Goal: Task Accomplishment & Management: Use online tool/utility

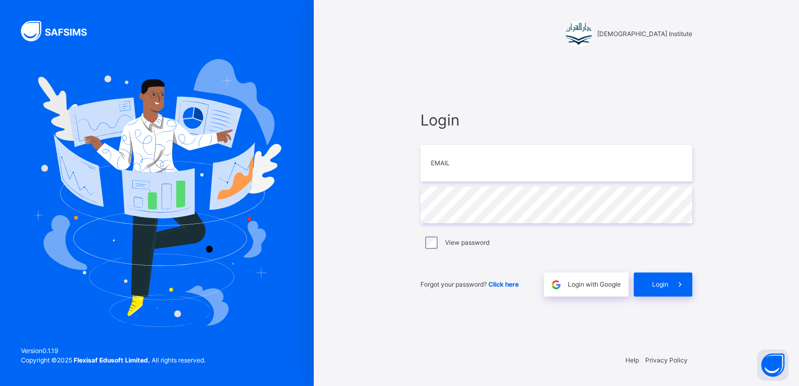
type input "**********"
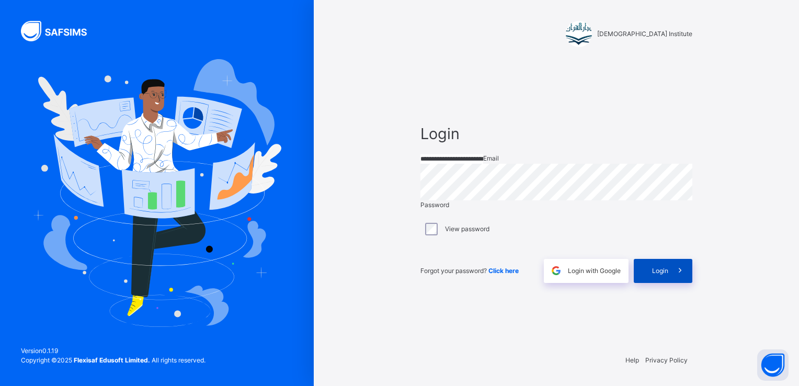
click at [656, 283] on div "Login" at bounding box center [663, 271] width 59 height 24
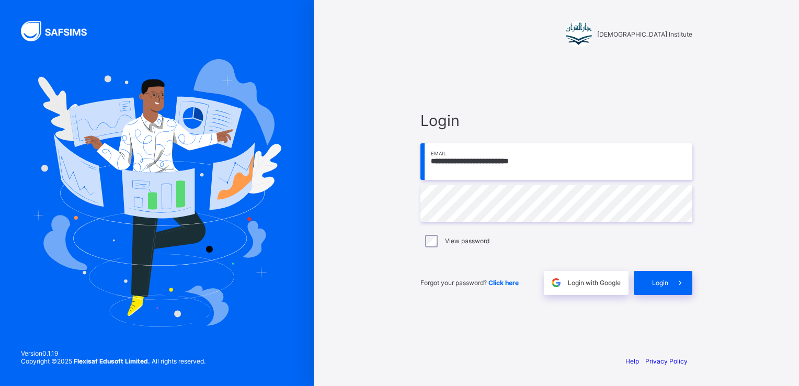
click at [562, 155] on div "**********" at bounding box center [557, 203] width 272 height 184
click at [562, 155] on input "**********" at bounding box center [557, 161] width 272 height 37
click at [427, 245] on div "View password" at bounding box center [556, 241] width 267 height 13
click at [674, 290] on span at bounding box center [681, 283] width 24 height 24
click at [667, 281] on span "Login" at bounding box center [660, 283] width 16 height 8
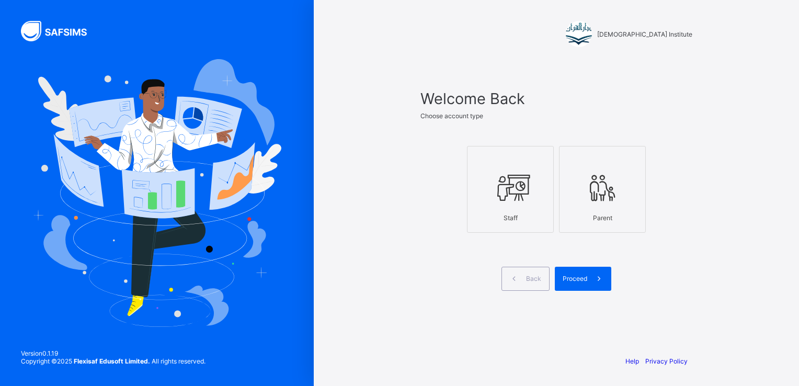
click at [515, 176] on icon at bounding box center [510, 187] width 37 height 31
click at [588, 270] on span at bounding box center [600, 279] width 24 height 24
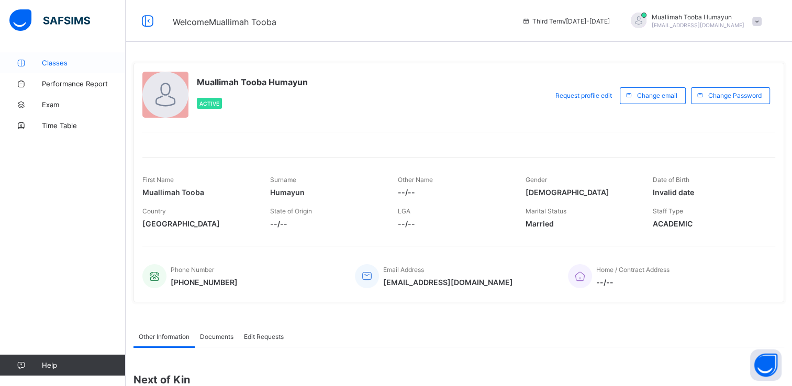
click at [65, 57] on link "Classes" at bounding box center [63, 62] width 126 height 21
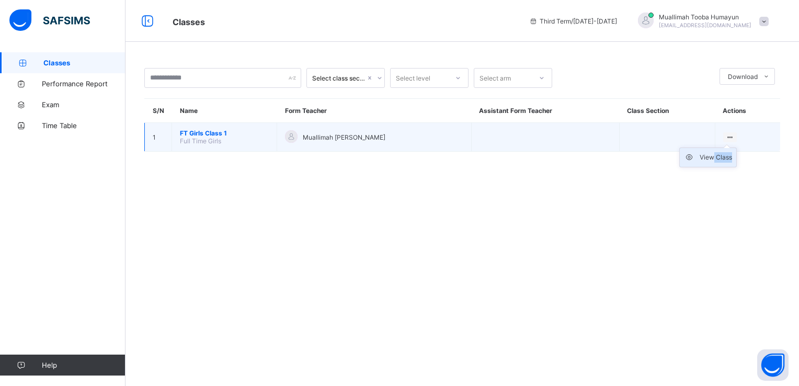
drag, startPoint x: 726, startPoint y: 141, endPoint x: 712, endPoint y: 162, distance: 25.5
click at [712, 162] on ul "View Class" at bounding box center [709, 158] width 58 height 20
click at [712, 162] on div "View Class" at bounding box center [716, 157] width 32 height 10
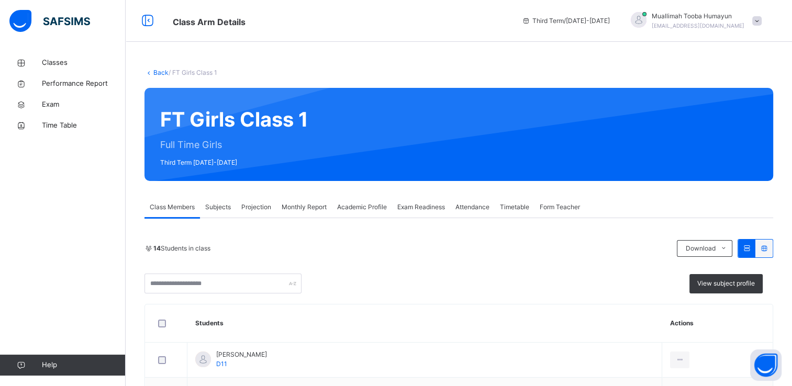
click at [262, 203] on span "Projection" at bounding box center [256, 206] width 30 height 9
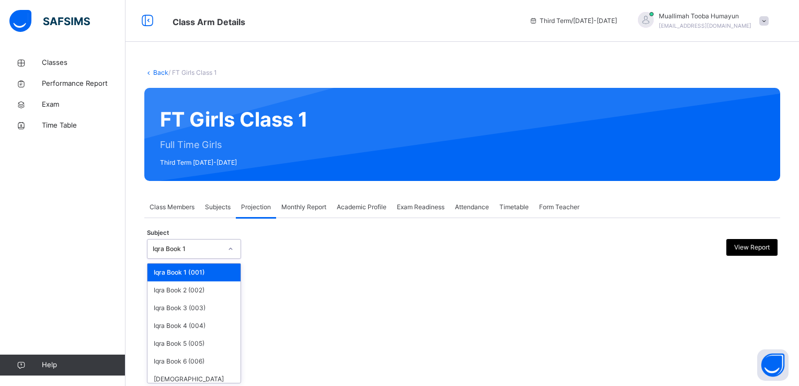
scroll to position [32, 0]
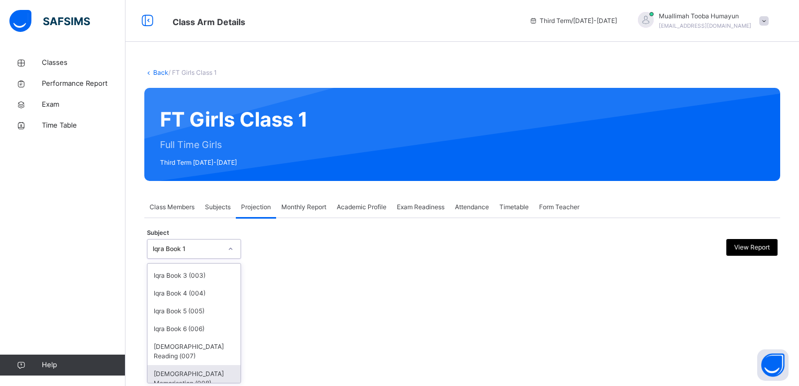
click at [199, 368] on div "Quran Memorisation (008)" at bounding box center [194, 378] width 93 height 27
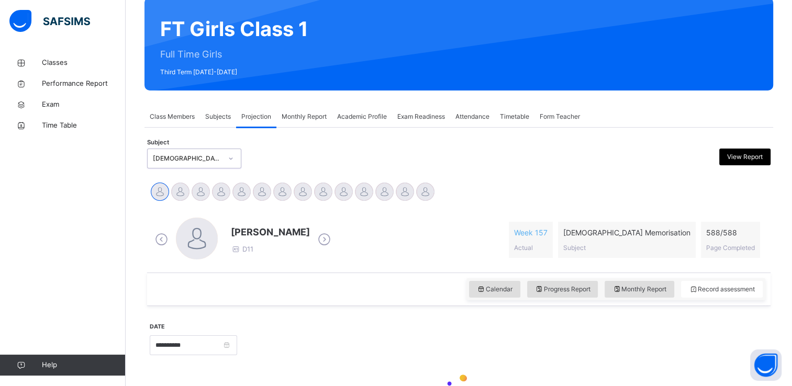
scroll to position [94, 0]
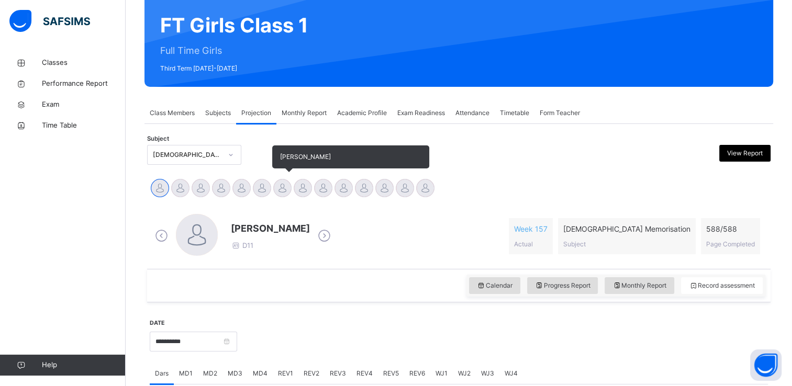
click at [289, 185] on div at bounding box center [282, 188] width 18 height 18
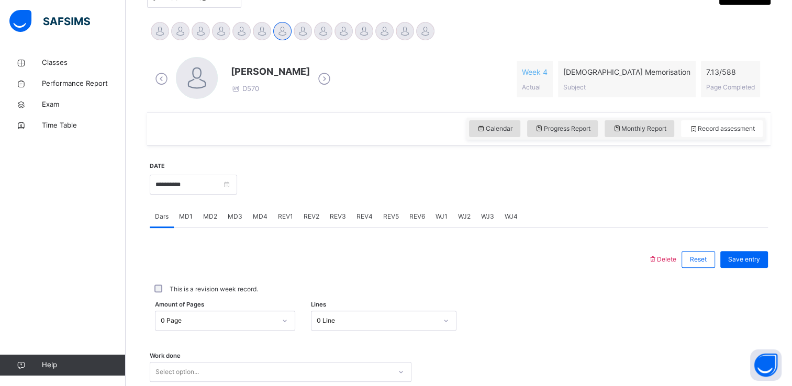
scroll to position [290, 0]
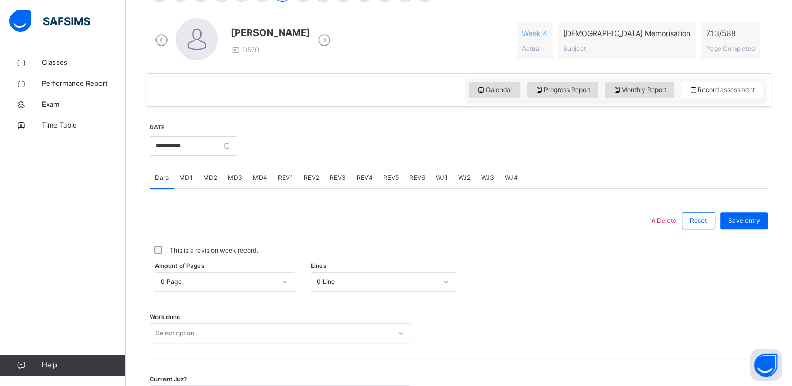
click at [238, 188] on div "MD3" at bounding box center [234, 177] width 25 height 21
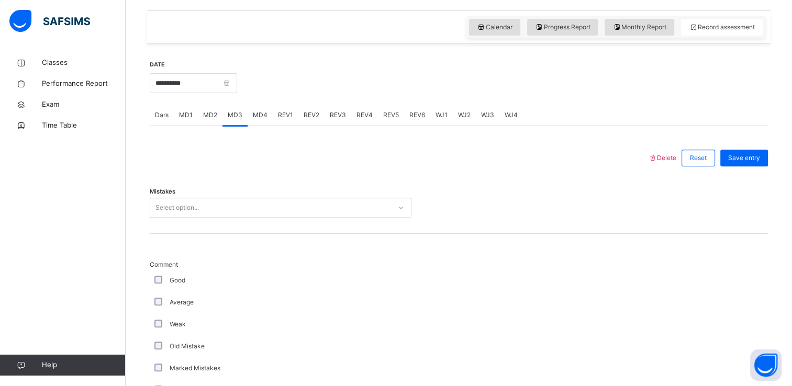
scroll to position [362, 0]
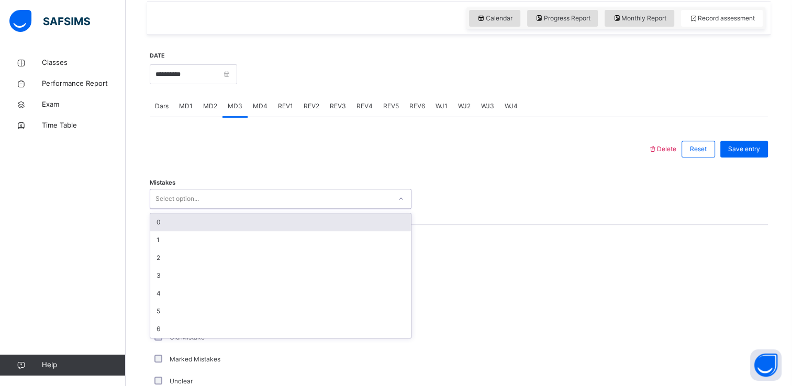
click at [314, 222] on div "0" at bounding box center [280, 222] width 261 height 18
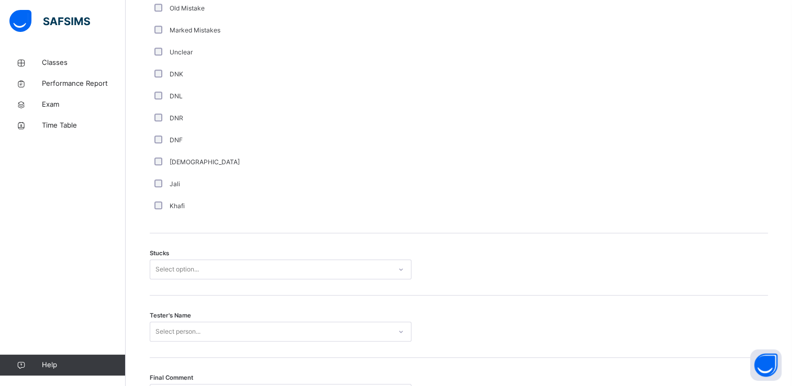
scroll to position [699, 0]
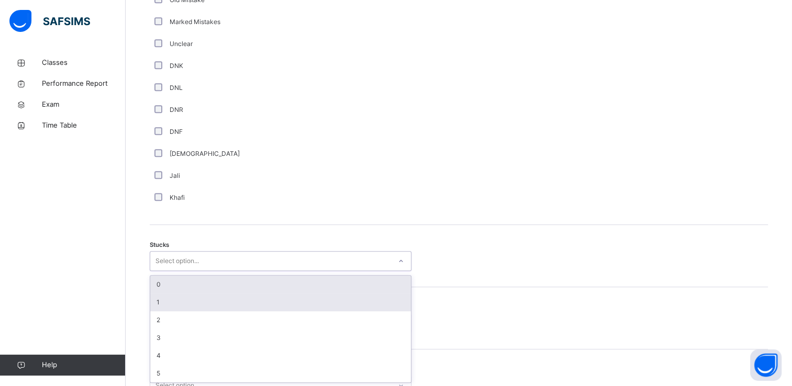
click at [224, 306] on div "1" at bounding box center [280, 303] width 261 height 18
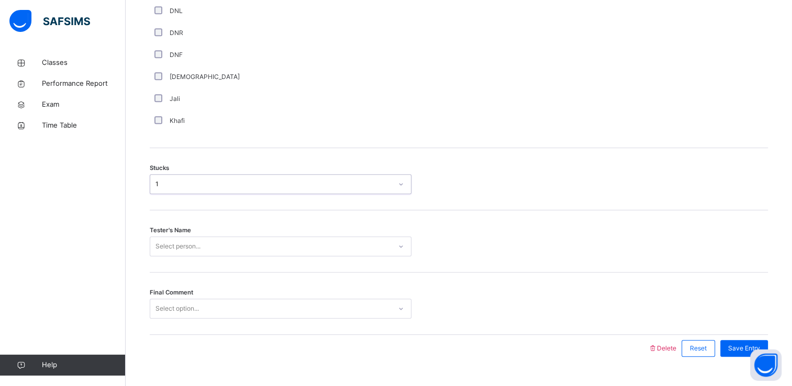
scroll to position [798, 0]
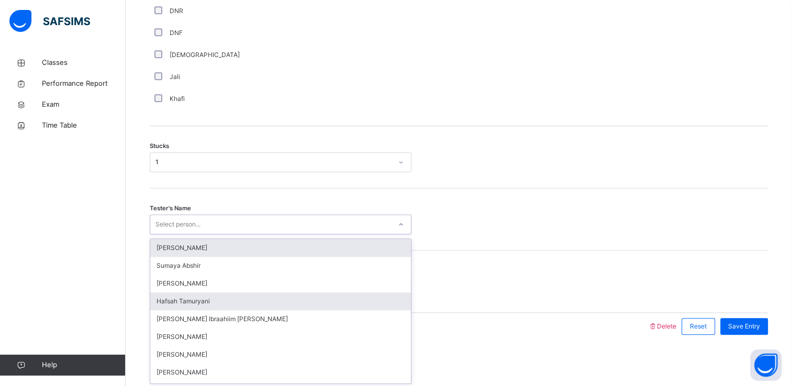
click at [251, 307] on div "Hafsah Tamuryani" at bounding box center [280, 301] width 261 height 18
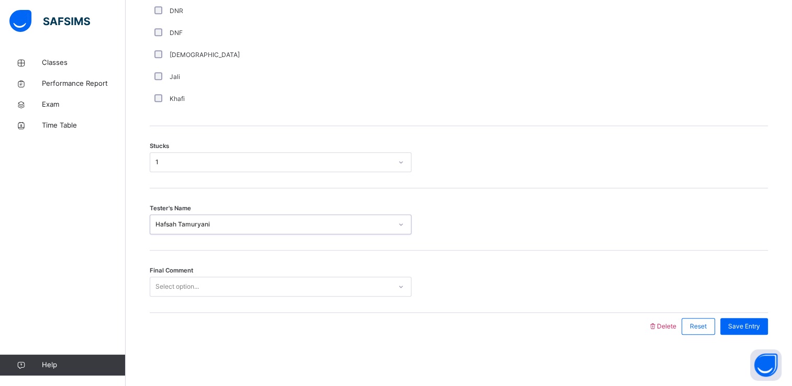
click at [247, 303] on div "Final Comment Select option..." at bounding box center [459, 282] width 618 height 62
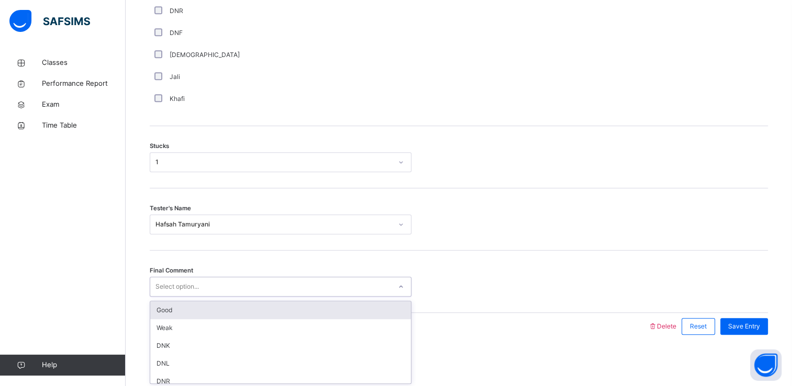
click at [245, 314] on div "Good" at bounding box center [280, 310] width 261 height 18
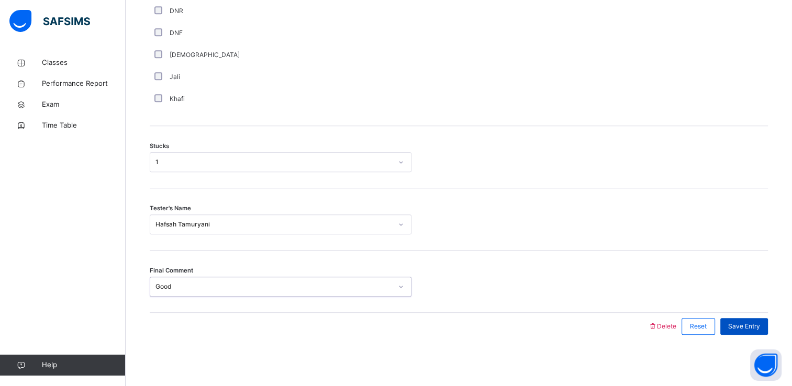
click at [760, 331] on div "Save Entry" at bounding box center [744, 326] width 48 height 17
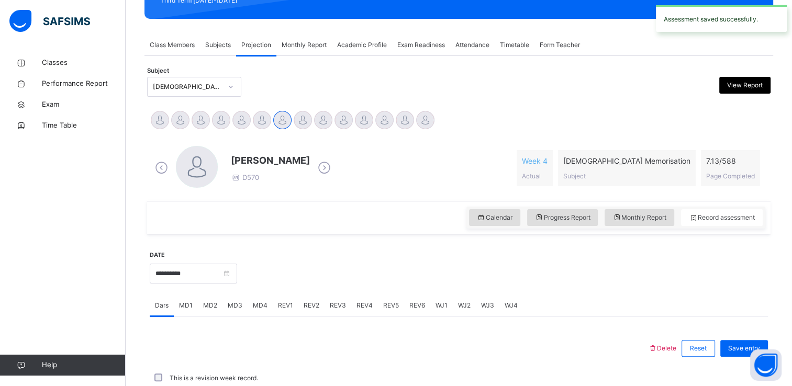
scroll to position [399, 0]
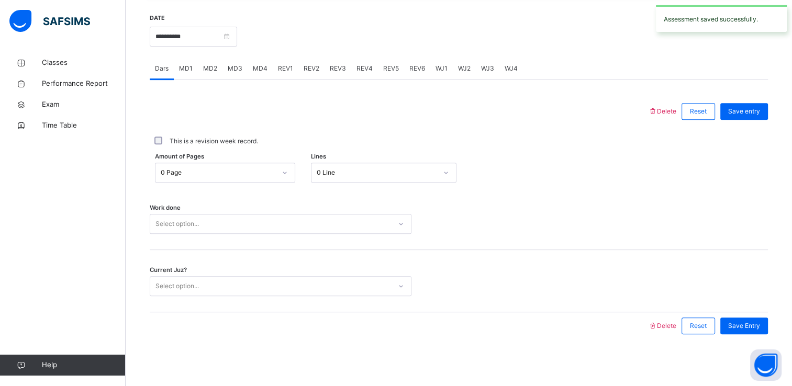
click at [266, 70] on div "MD4" at bounding box center [259, 68] width 25 height 21
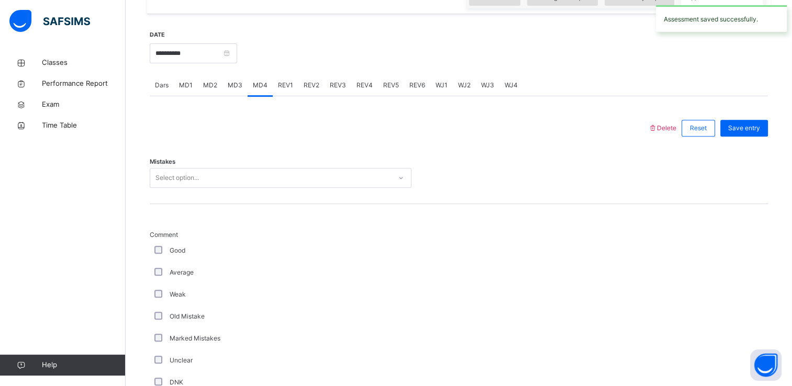
scroll to position [377, 0]
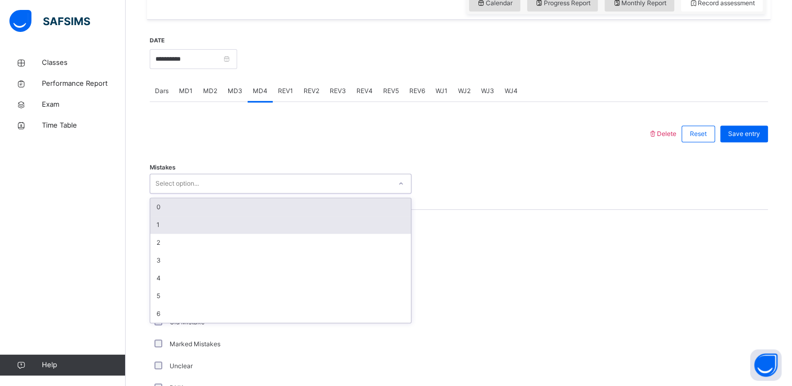
click at [303, 227] on div "1" at bounding box center [280, 225] width 261 height 18
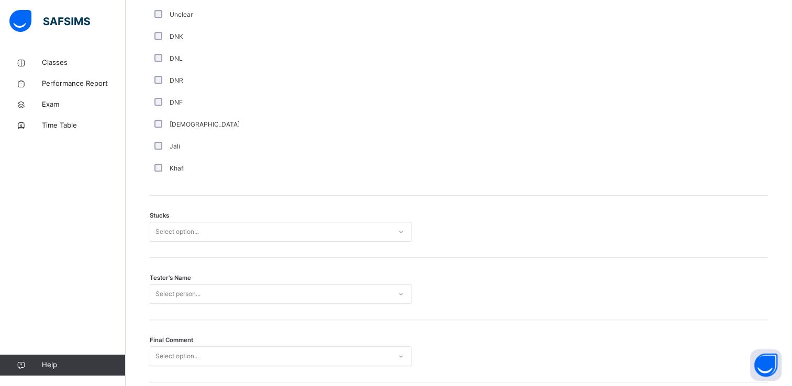
scroll to position [738, 0]
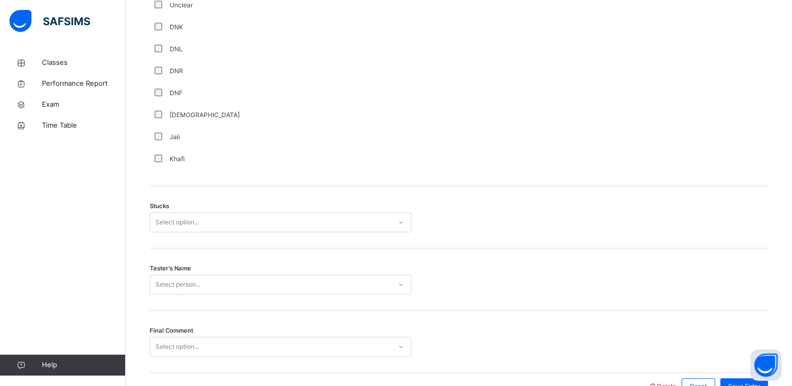
click at [321, 237] on div "Stucks Select option..." at bounding box center [459, 217] width 618 height 62
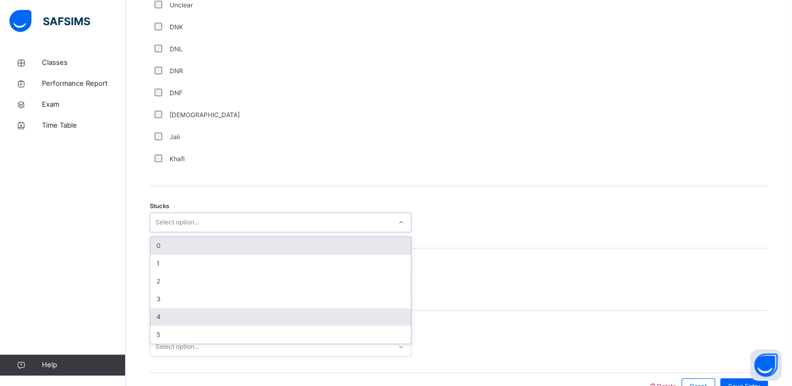
click at [247, 323] on div "4" at bounding box center [280, 317] width 261 height 18
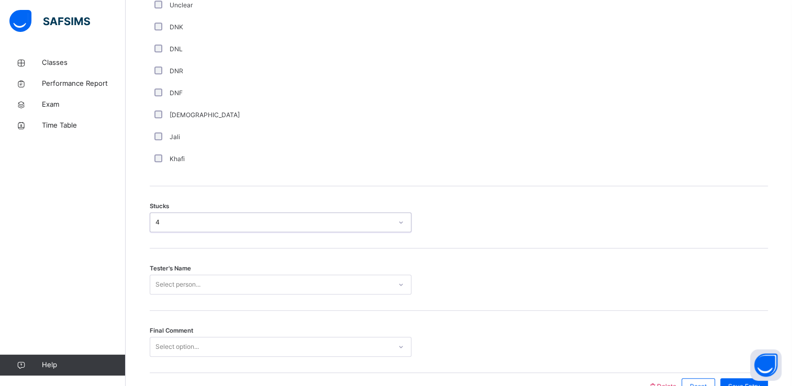
scroll to position [798, 0]
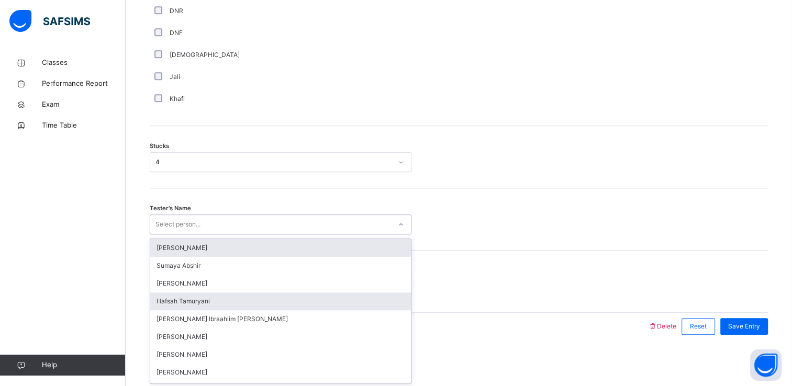
click at [253, 305] on div "Hafsah Tamuryani" at bounding box center [280, 301] width 261 height 18
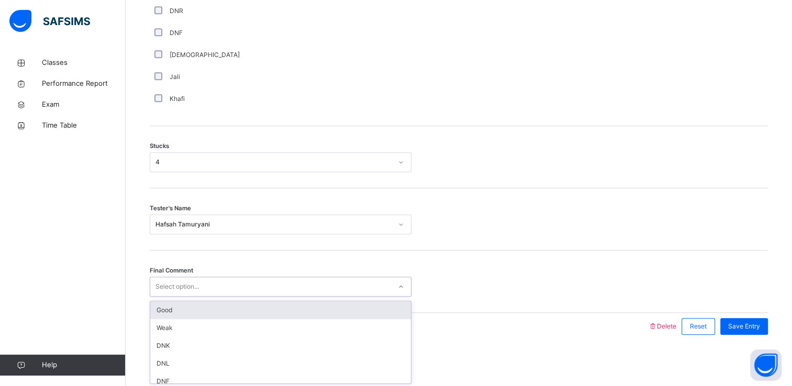
scroll to position [25, 0]
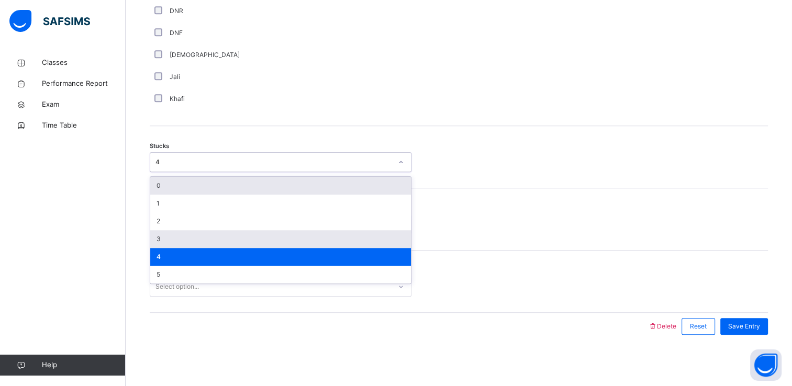
click at [268, 246] on div "3" at bounding box center [280, 239] width 261 height 18
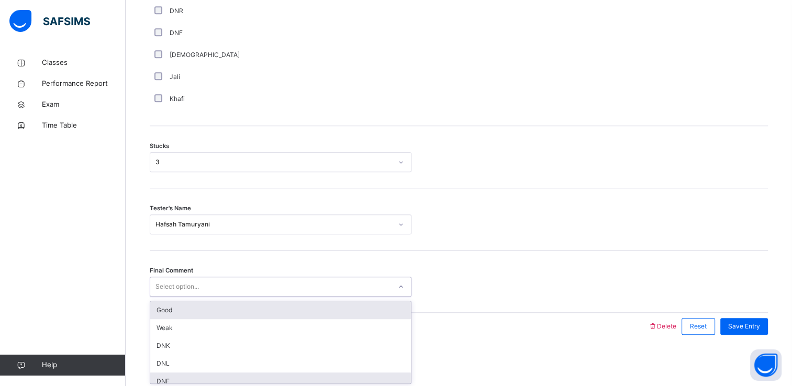
click at [174, 379] on div "DNF" at bounding box center [280, 382] width 261 height 18
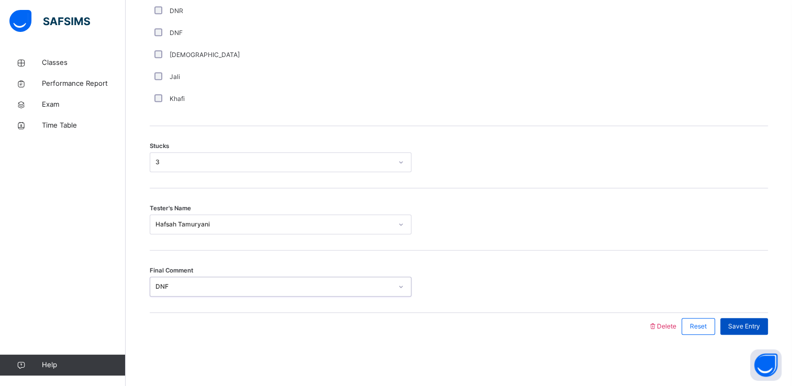
click at [749, 333] on div "Save Entry" at bounding box center [744, 326] width 48 height 17
click at [748, 329] on span "Save Entry" at bounding box center [744, 326] width 32 height 9
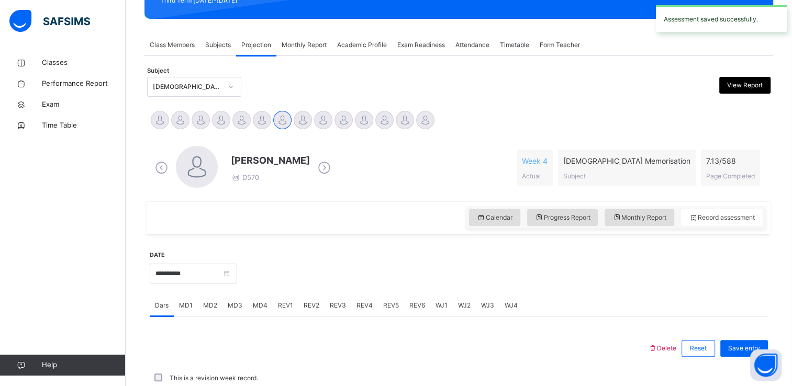
scroll to position [399, 0]
